Goal: Information Seeking & Learning: Learn about a topic

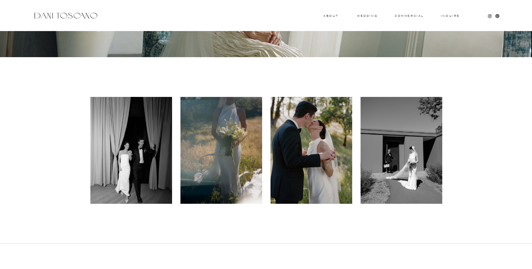
scroll to position [211, 0]
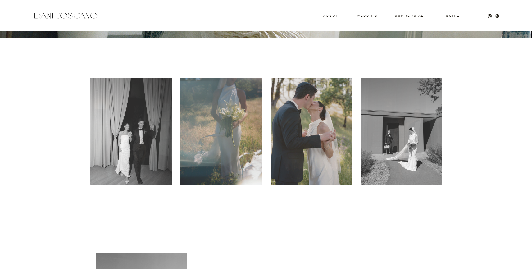
click at [307, 109] on div at bounding box center [312, 131] width 82 height 107
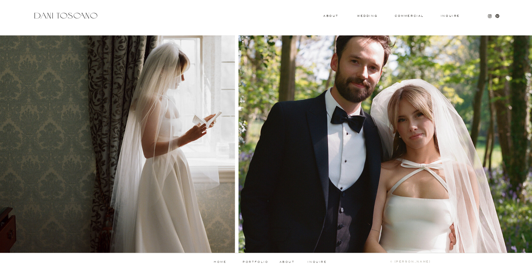
scroll to position [594, 0]
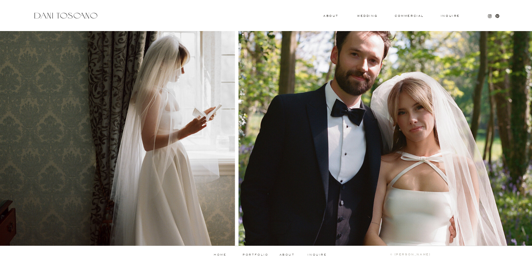
click at [284, 167] on div at bounding box center [387, 137] width 296 height 218
click at [369, 15] on h3 "wedding" at bounding box center [367, 16] width 20 height 2
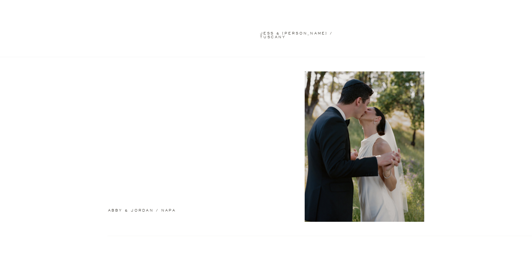
scroll to position [186, 0]
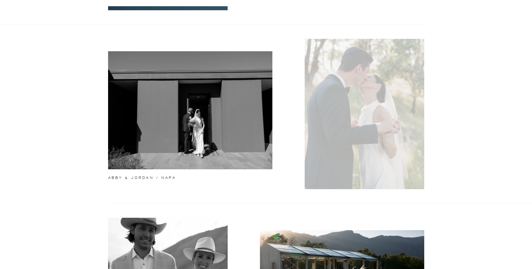
click at [366, 105] on div at bounding box center [365, 114] width 120 height 150
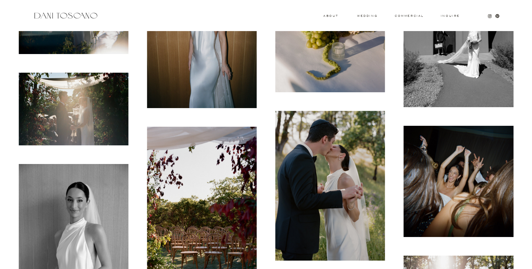
scroll to position [384, 0]
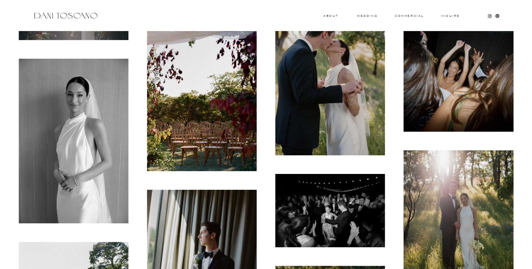
click at [333, 101] on img at bounding box center [330, 81] width 110 height 150
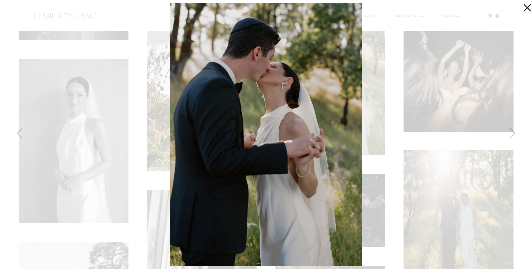
click at [523, 10] on icon at bounding box center [526, 6] width 12 height 12
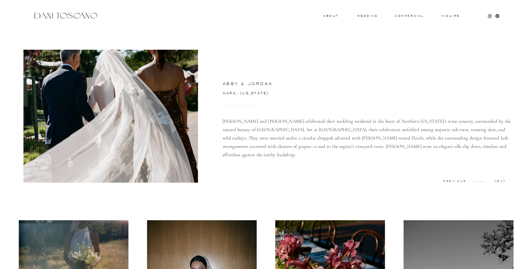
scroll to position [2, 0]
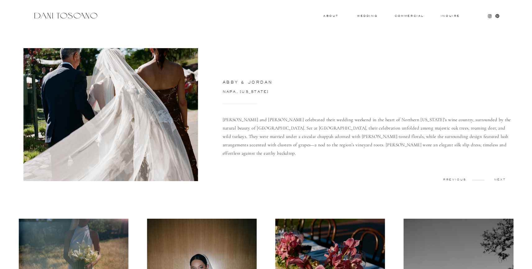
click at [82, 14] on div at bounding box center [66, 15] width 66 height 8
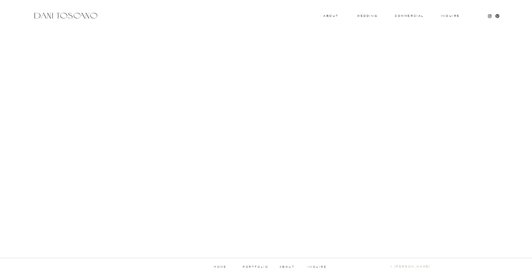
scroll to position [594, 0]
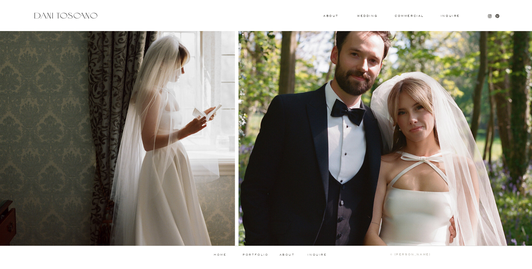
drag, startPoint x: 447, startPoint y: 155, endPoint x: 428, endPoint y: 152, distance: 18.8
click at [429, 153] on div at bounding box center [387, 137] width 296 height 218
click at [331, 16] on h3 "About" at bounding box center [330, 16] width 14 height 2
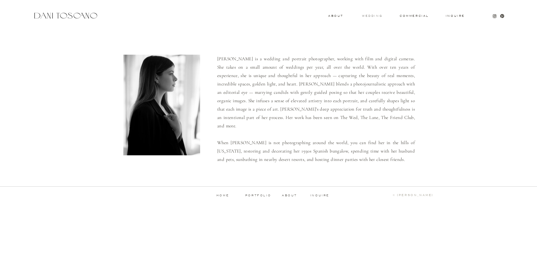
click at [375, 15] on h3 "wedding" at bounding box center [372, 16] width 20 height 2
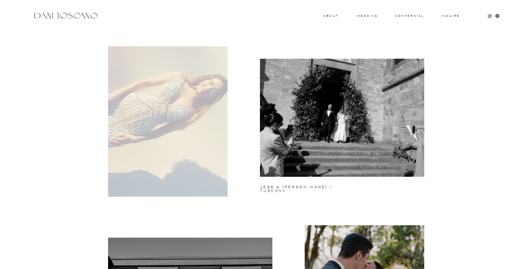
click at [185, 121] on div at bounding box center [168, 121] width 120 height 150
click at [180, 125] on div at bounding box center [168, 121] width 120 height 150
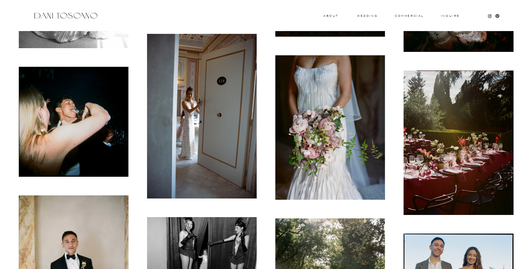
scroll to position [2374, 0]
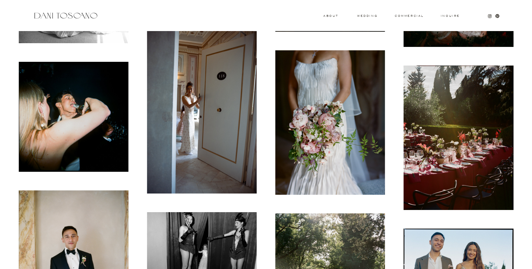
click at [188, 111] on img at bounding box center [202, 111] width 110 height 165
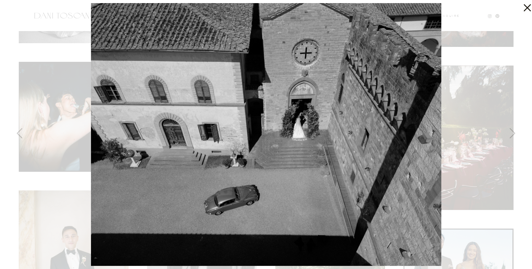
scroll to position [2111, 0]
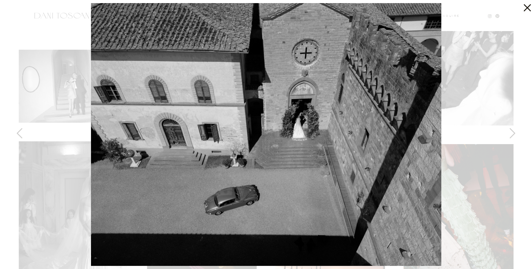
click at [528, 7] on icon at bounding box center [527, 7] width 7 height 7
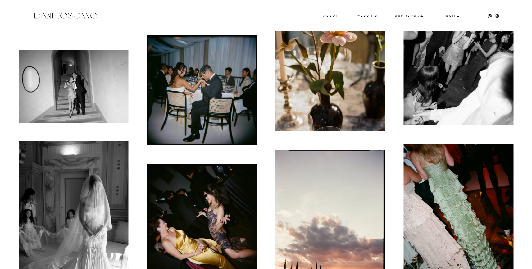
click at [66, 16] on div at bounding box center [66, 15] width 66 height 8
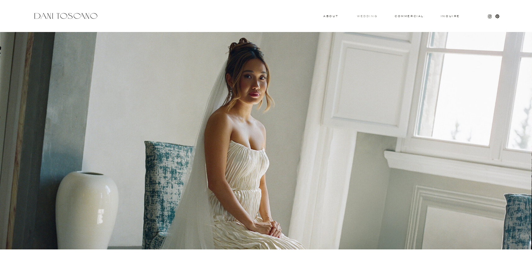
click at [363, 17] on h3 "wedding" at bounding box center [367, 16] width 20 height 2
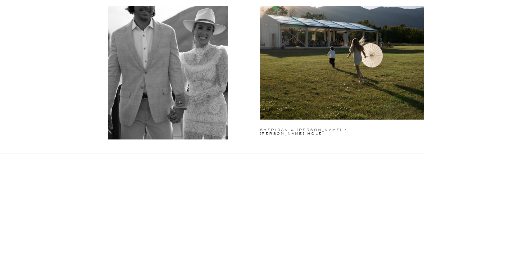
scroll to position [463, 0]
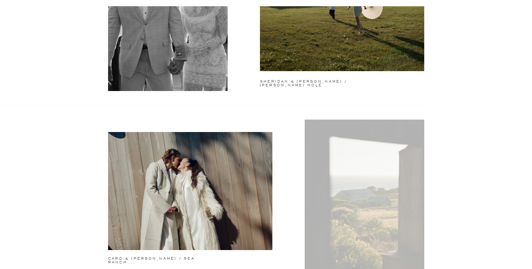
click at [363, 182] on div at bounding box center [365, 195] width 120 height 150
click at [363, 183] on div at bounding box center [365, 195] width 120 height 150
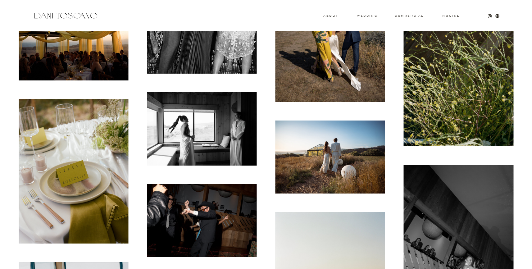
scroll to position [1969, 0]
